Goal: Task Accomplishment & Management: Understand process/instructions

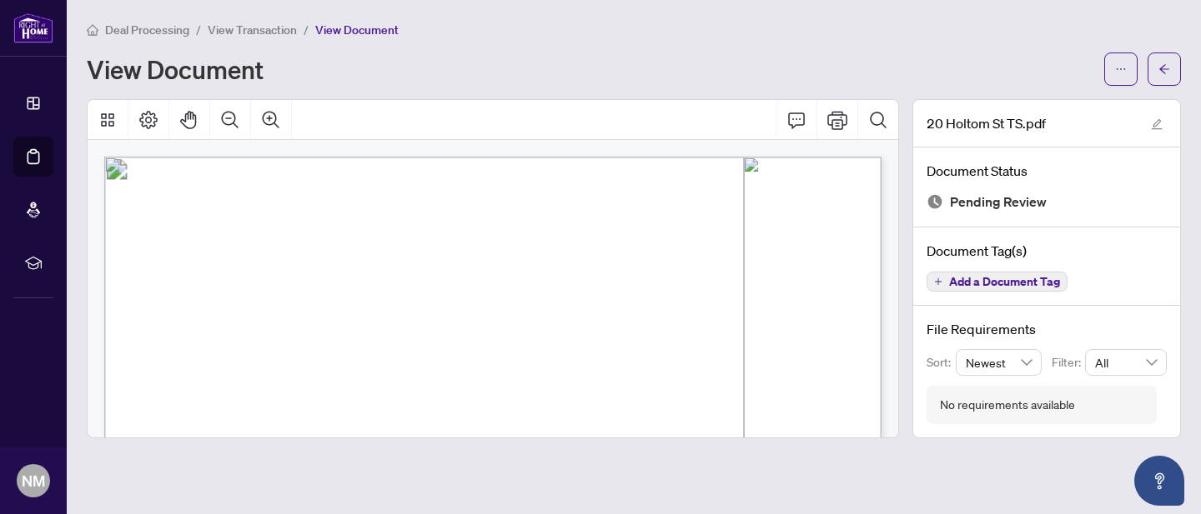
scroll to position [388, 0]
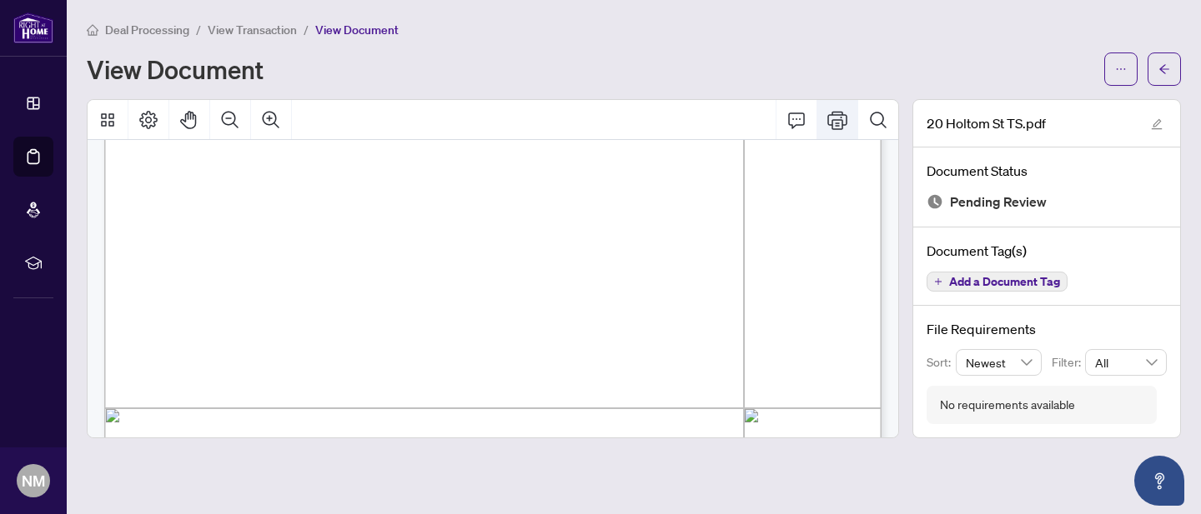
click at [837, 123] on icon "Print" at bounding box center [837, 120] width 20 height 18
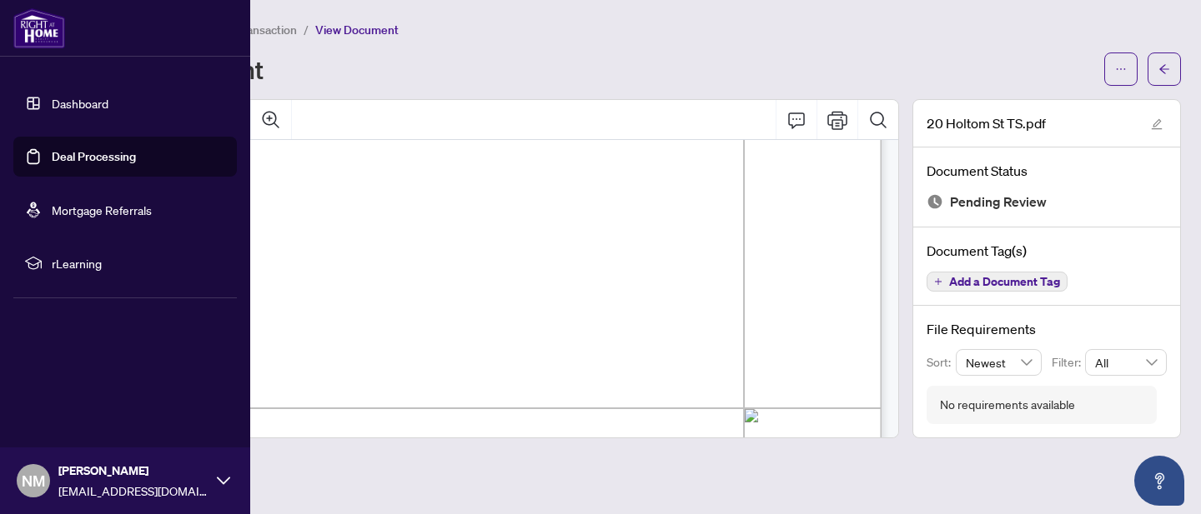
click at [64, 158] on link "Deal Processing" at bounding box center [94, 156] width 84 height 15
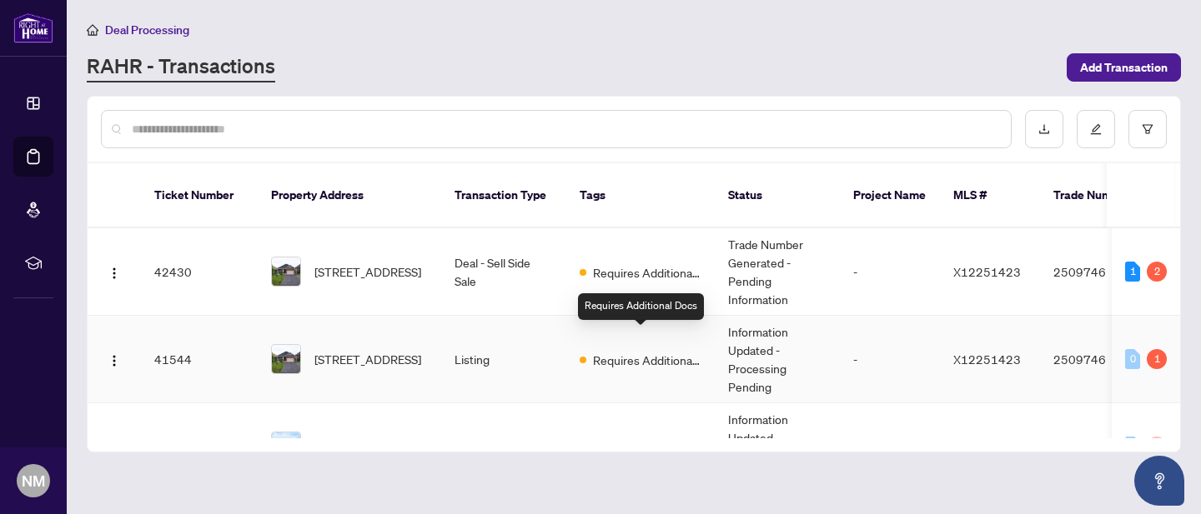
click at [619, 351] on span "Requires Additional Docs" at bounding box center [647, 360] width 108 height 18
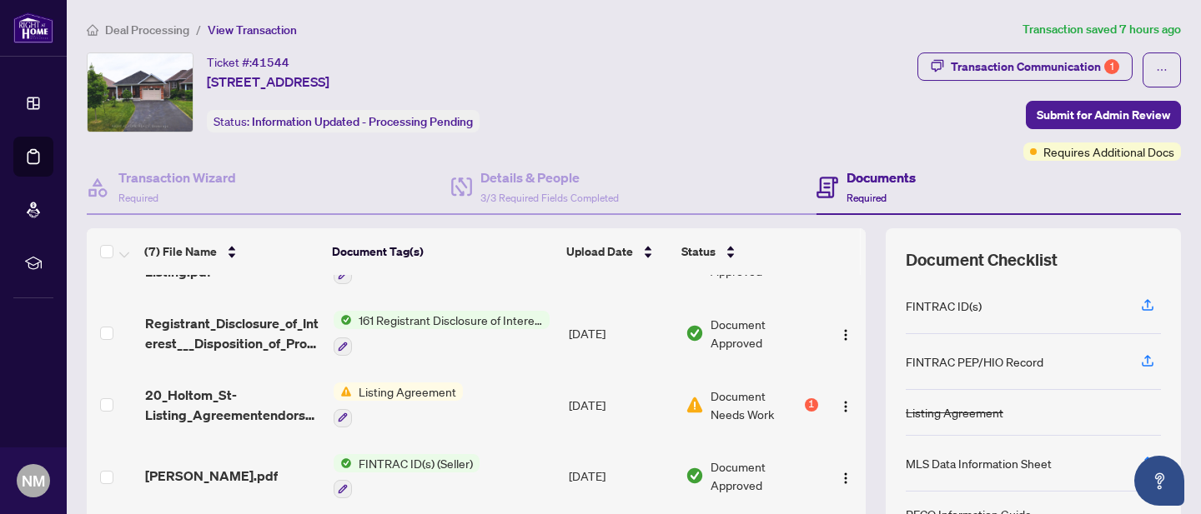
scroll to position [252, 0]
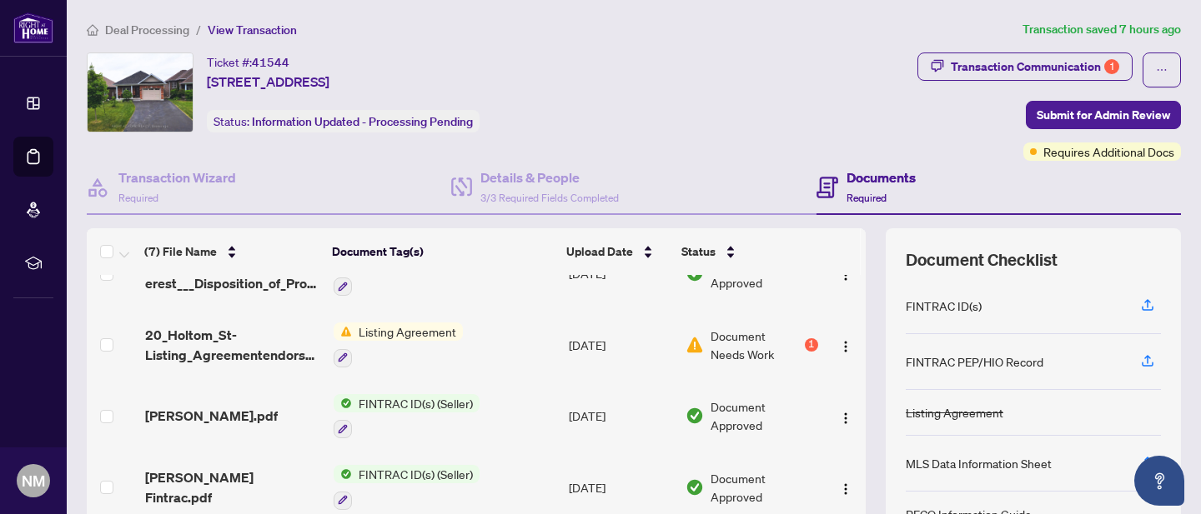
click at [433, 328] on span "Listing Agreement" at bounding box center [407, 332] width 111 height 18
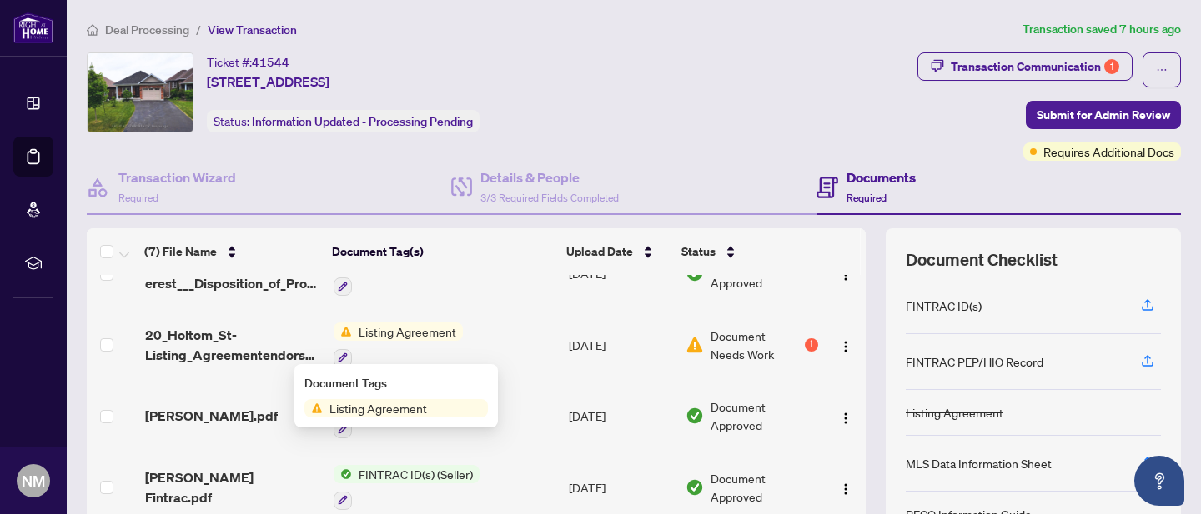
click at [454, 418] on div "Document Tags Listing Agreement" at bounding box center [395, 395] width 203 height 63
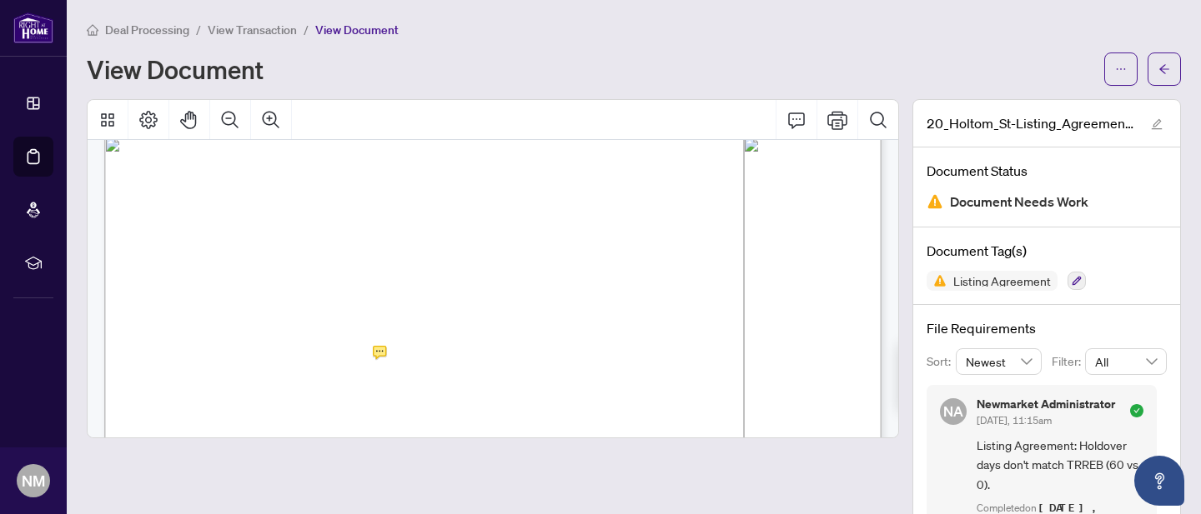
scroll to position [663, 0]
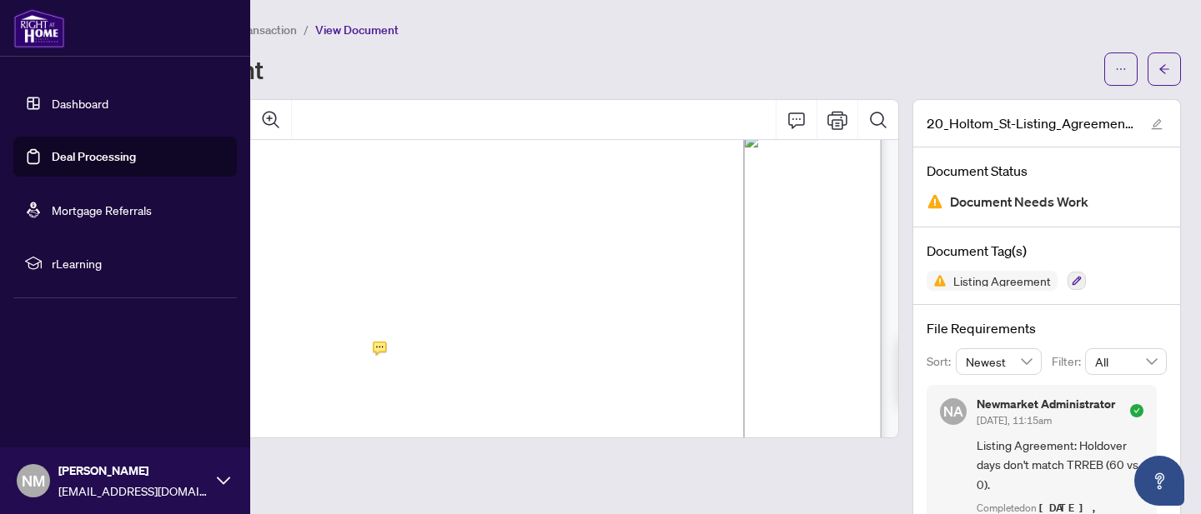
click at [78, 155] on link "Deal Processing" at bounding box center [94, 156] width 84 height 15
